Goal: Transaction & Acquisition: Purchase product/service

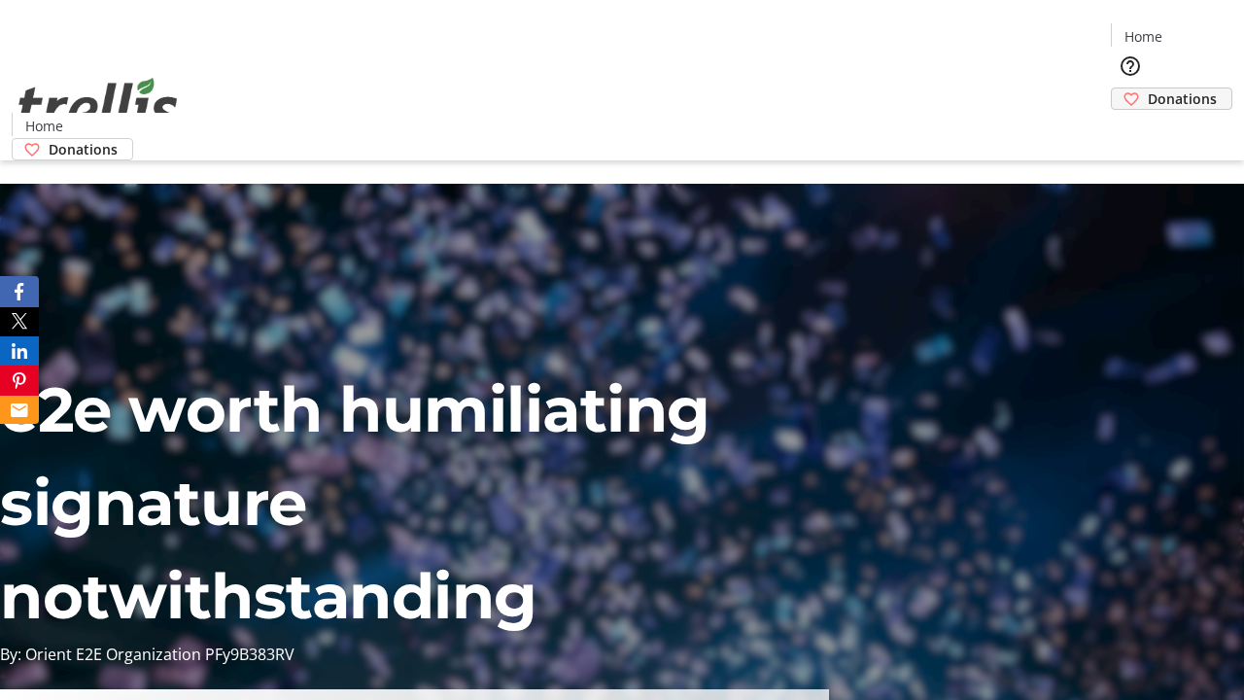
click at [1147, 88] on span "Donations" at bounding box center [1181, 98] width 69 height 20
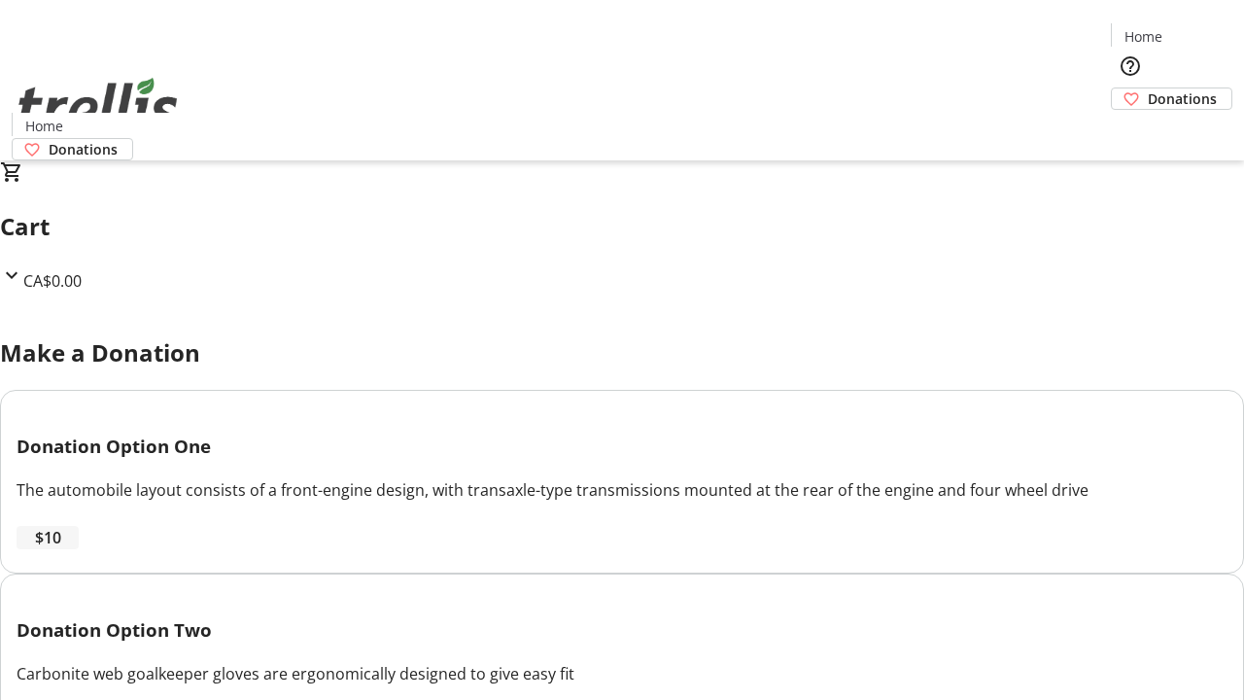
click at [61, 549] on span "$10" at bounding box center [48, 537] width 26 height 23
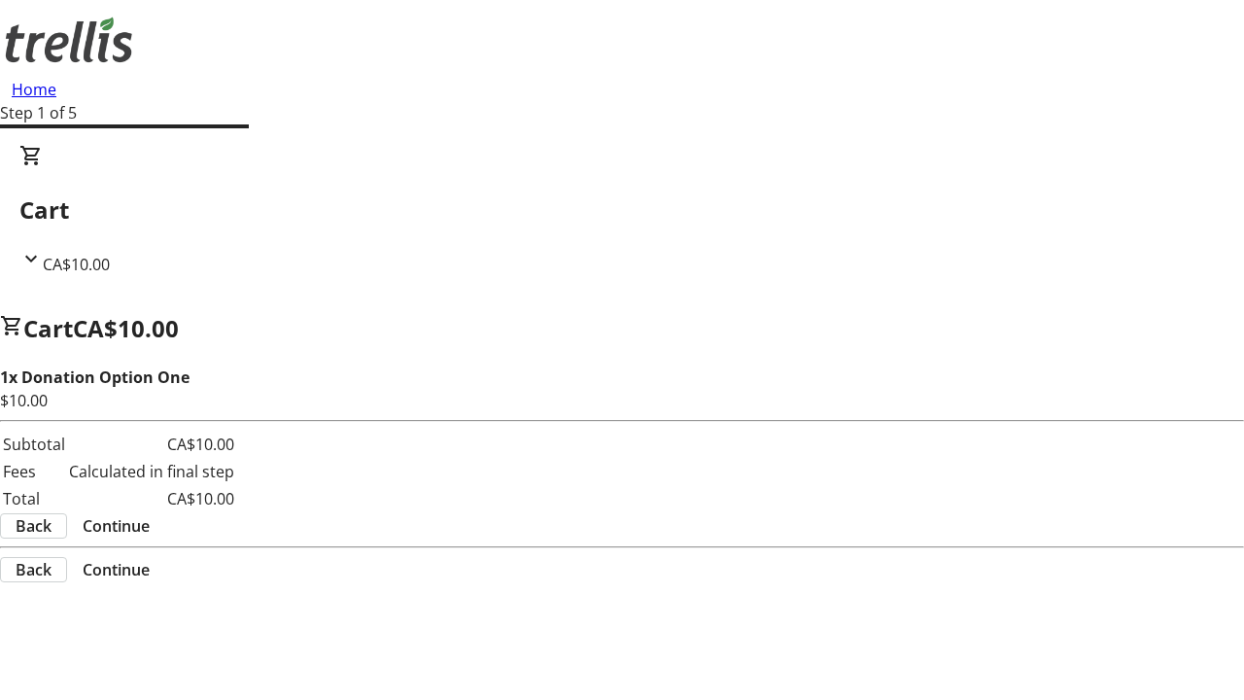
select select "CA"
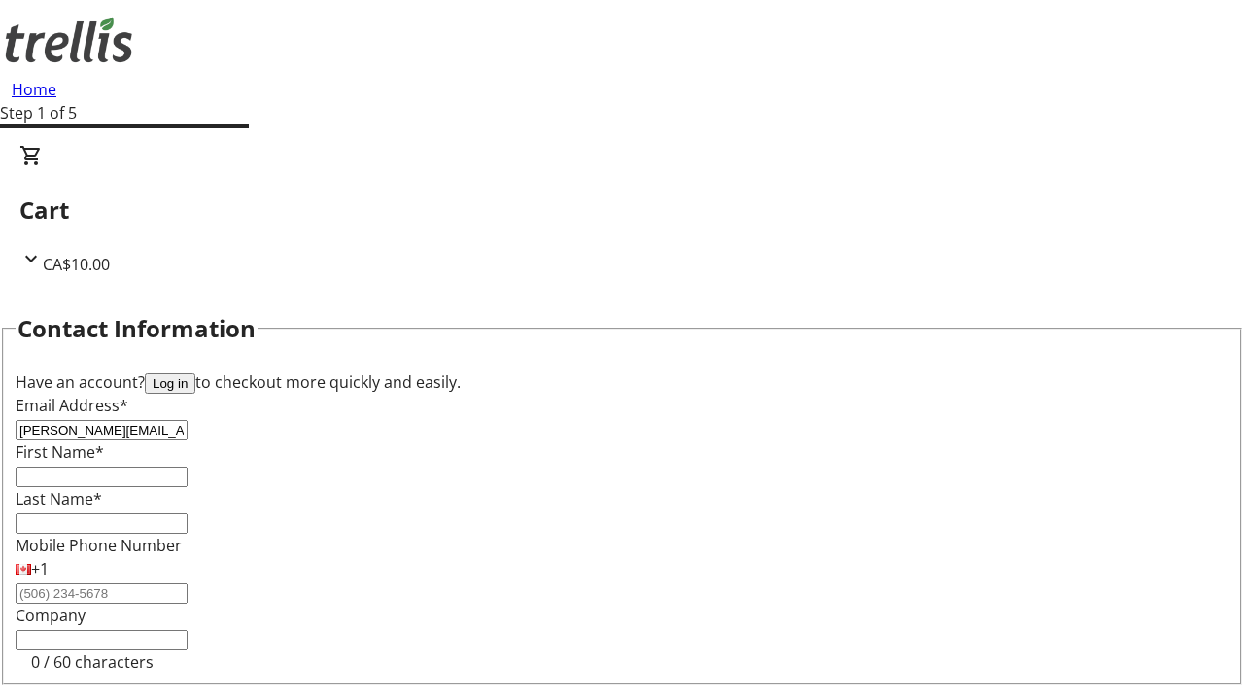
type input "[PERSON_NAME][EMAIL_ADDRESS][DOMAIN_NAME]"
type input "[PERSON_NAME]"
type input "[STREET_ADDRESS][PERSON_NAME]"
type input "Kelowna"
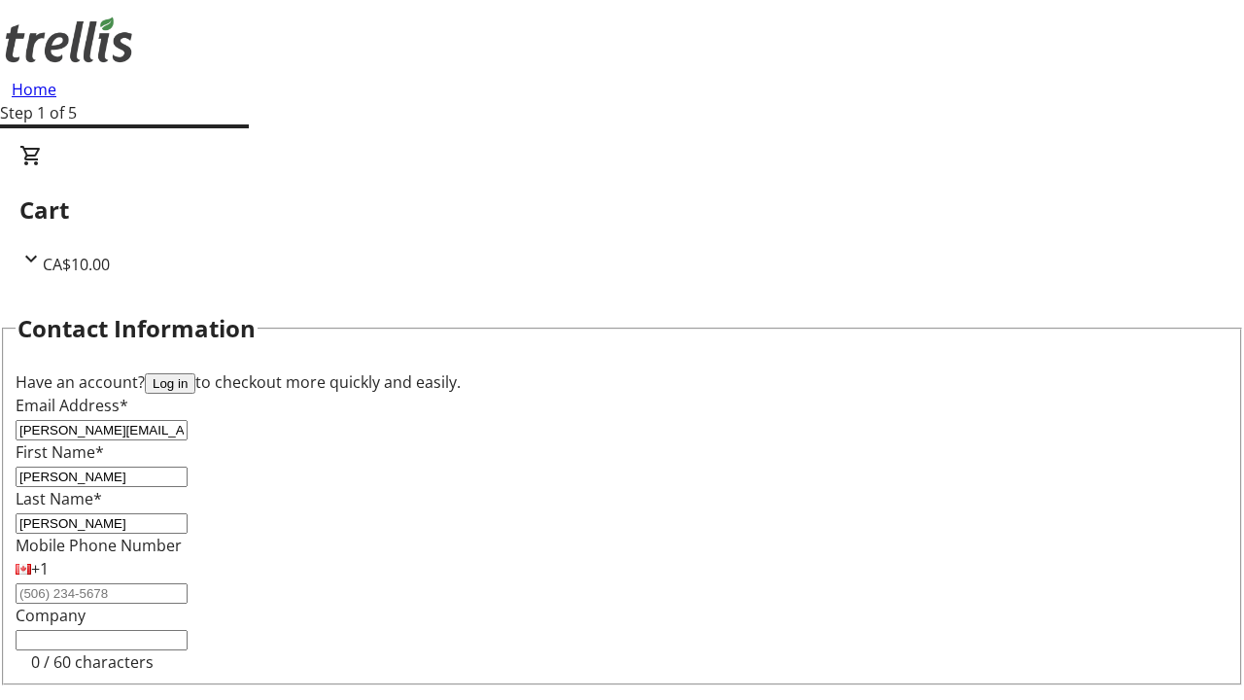
select select "BC"
type input "Kelowna"
type input "V1Y 0C2"
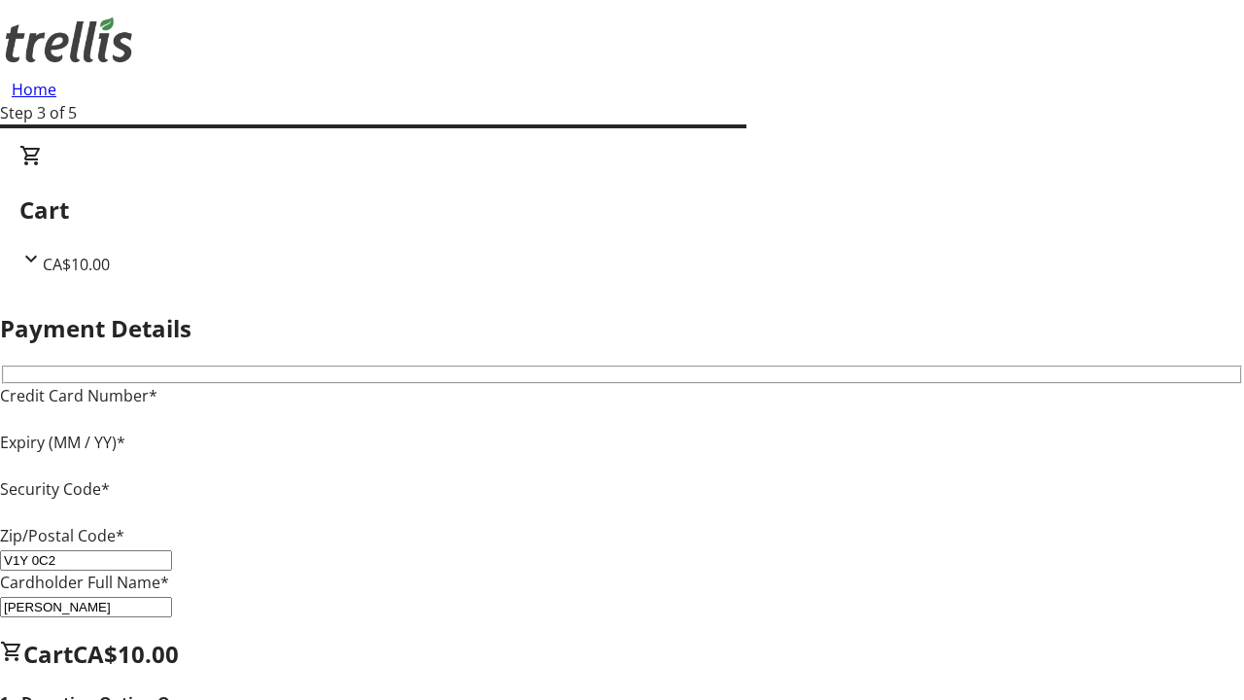
type input "V1Y 0C2"
